Goal: Task Accomplishment & Management: Complete application form

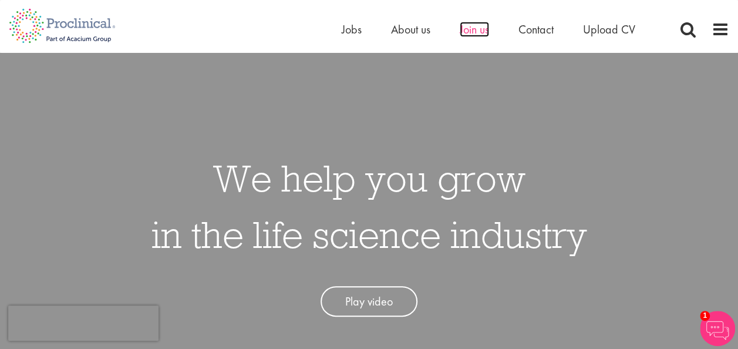
click at [462, 29] on span "Join us" at bounding box center [474, 29] width 29 height 15
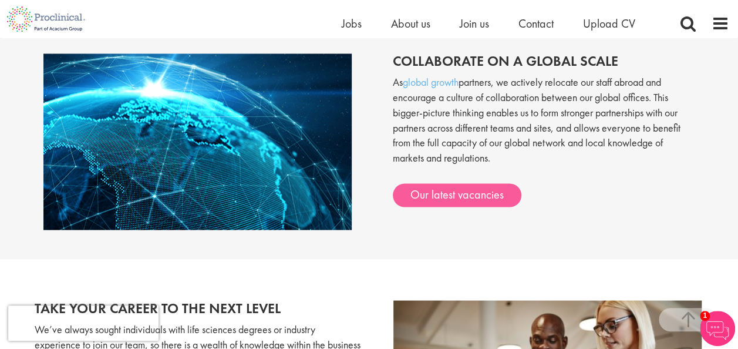
scroll to position [940, 0]
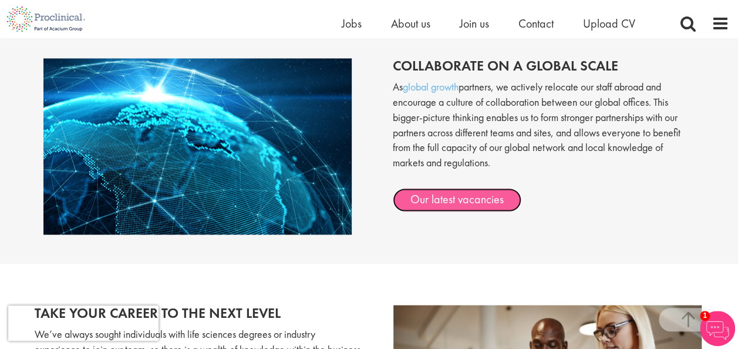
click at [465, 201] on link "Our latest vacancies" at bounding box center [457, 199] width 129 height 23
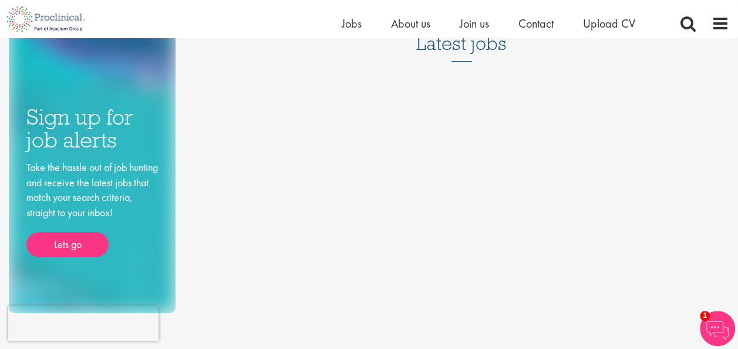
scroll to position [117, 0]
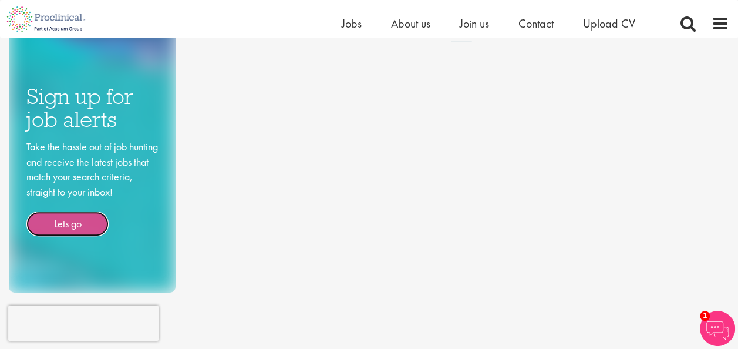
click at [60, 223] on link "Lets go" at bounding box center [67, 223] width 82 height 25
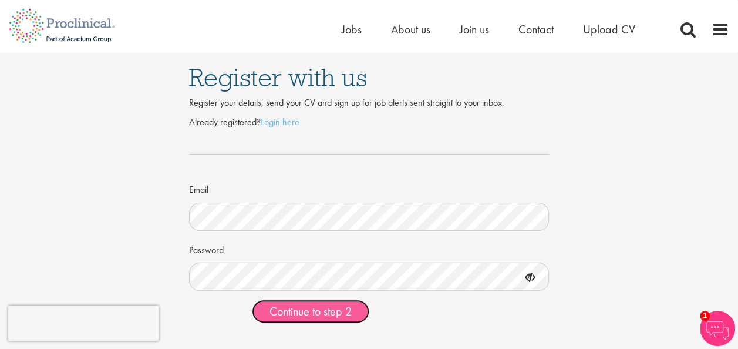
click at [343, 315] on span "Continue to step 2" at bounding box center [311, 311] width 82 height 15
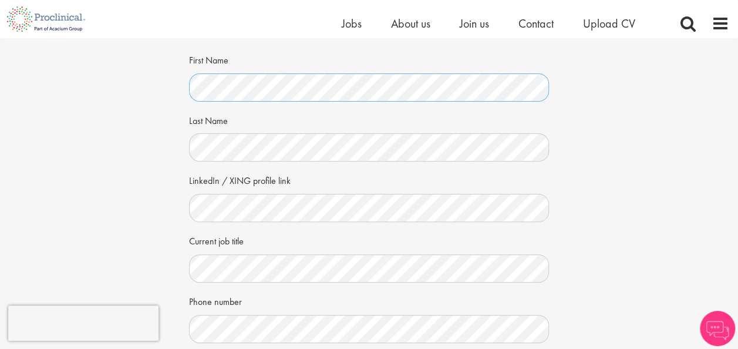
scroll to position [117, 0]
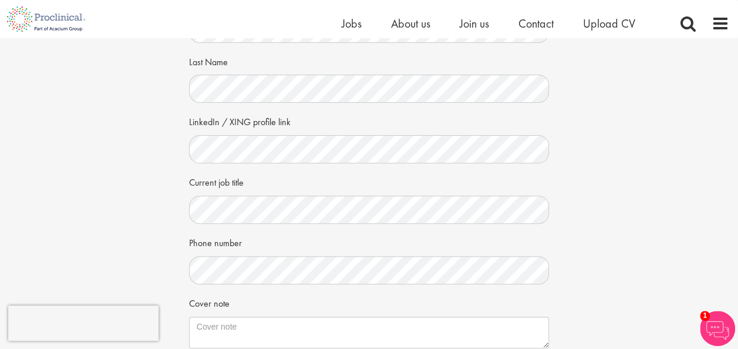
drag, startPoint x: 655, startPoint y: 153, endPoint x: 564, endPoint y: 167, distance: 92.6
click at [655, 153] on div "Your personal details Please give us a few more details, which will help us fin…" at bounding box center [369, 189] width 756 height 537
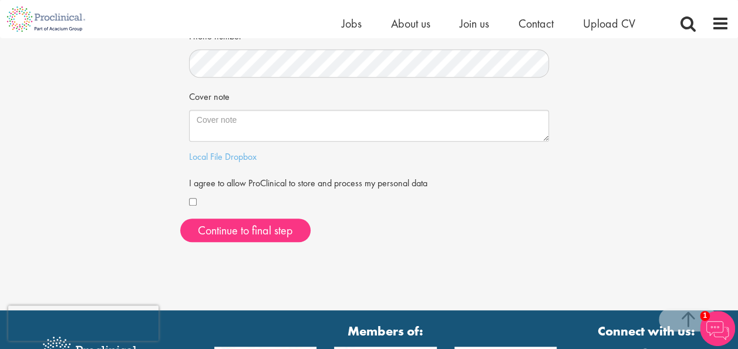
scroll to position [352, 0]
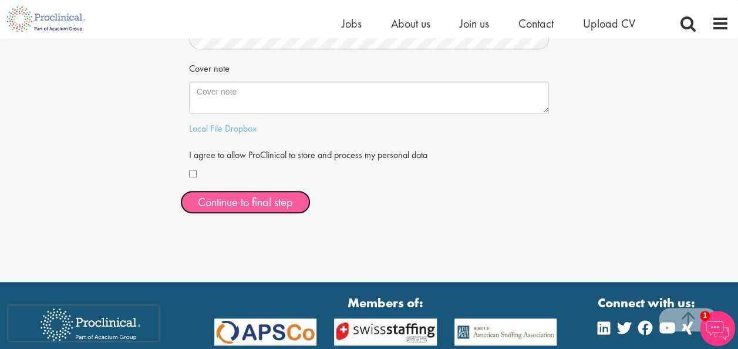
click at [242, 205] on button "Continue to final step" at bounding box center [245, 201] width 130 height 23
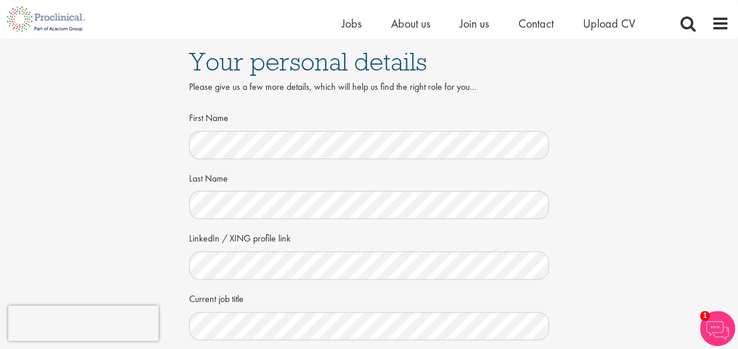
scroll to position [0, 0]
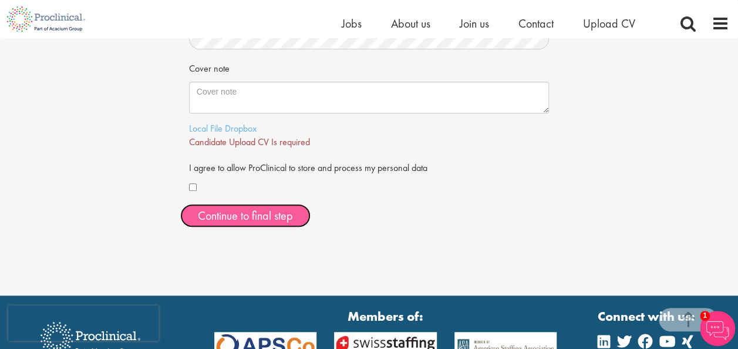
click at [251, 219] on span "Continue to final step" at bounding box center [245, 215] width 95 height 15
